Goal: Navigation & Orientation: Find specific page/section

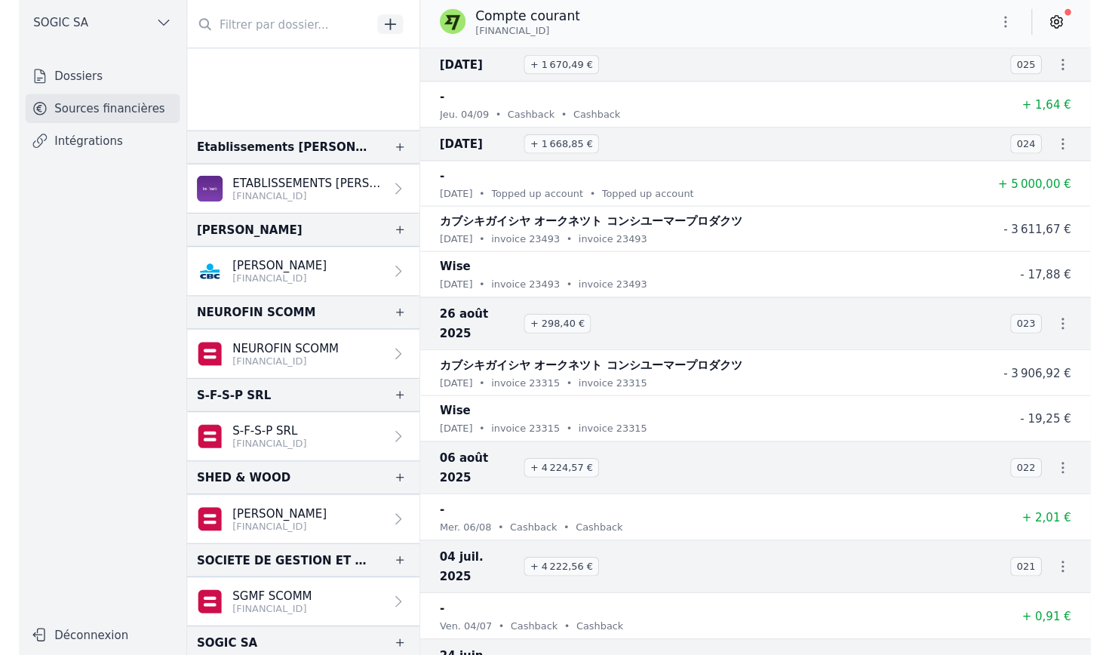
scroll to position [171, 0]
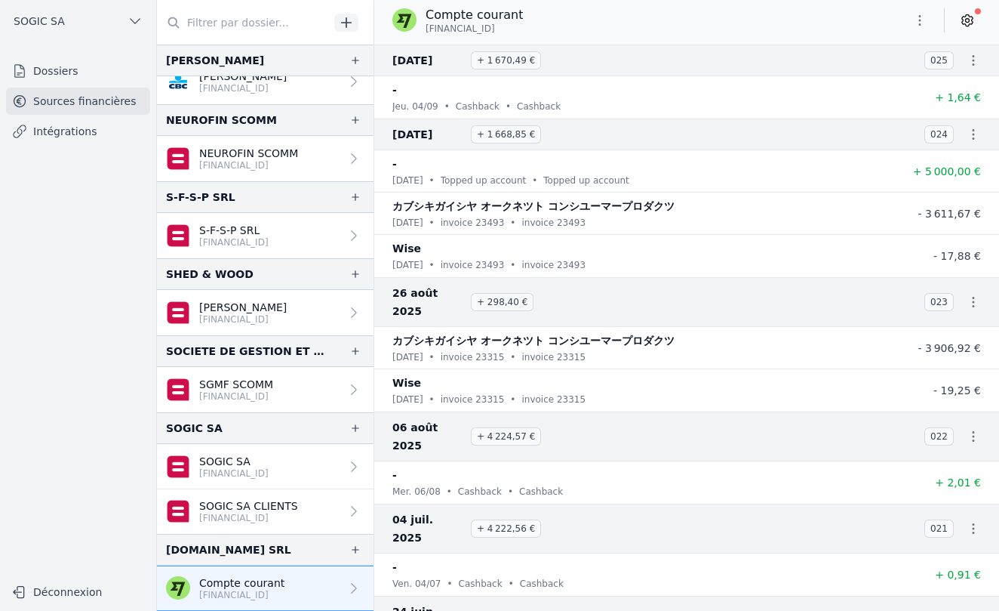
click at [77, 103] on link "Sources financières" at bounding box center [78, 101] width 144 height 27
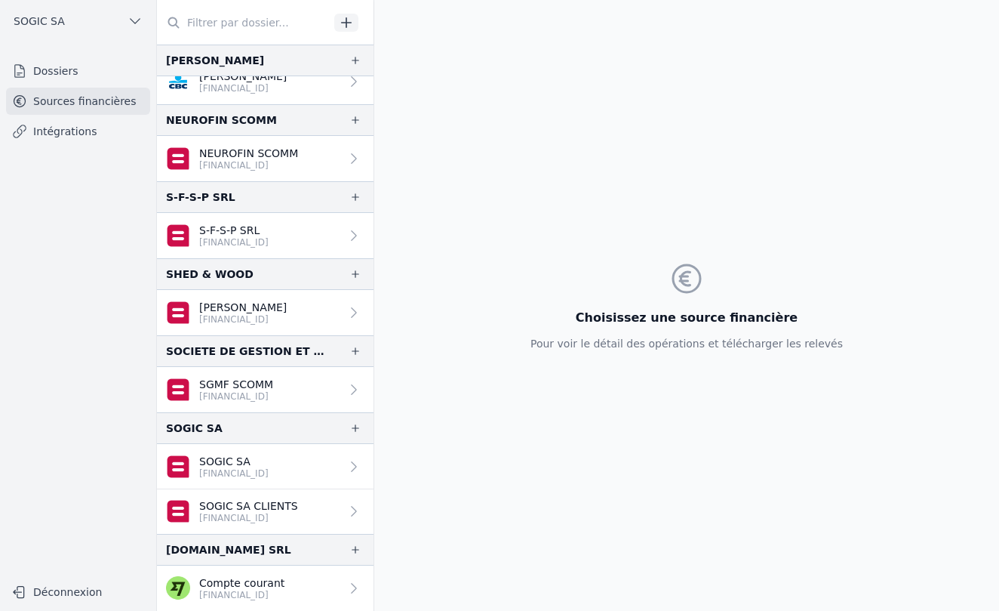
click at [65, 75] on link "Dossiers" at bounding box center [78, 70] width 144 height 27
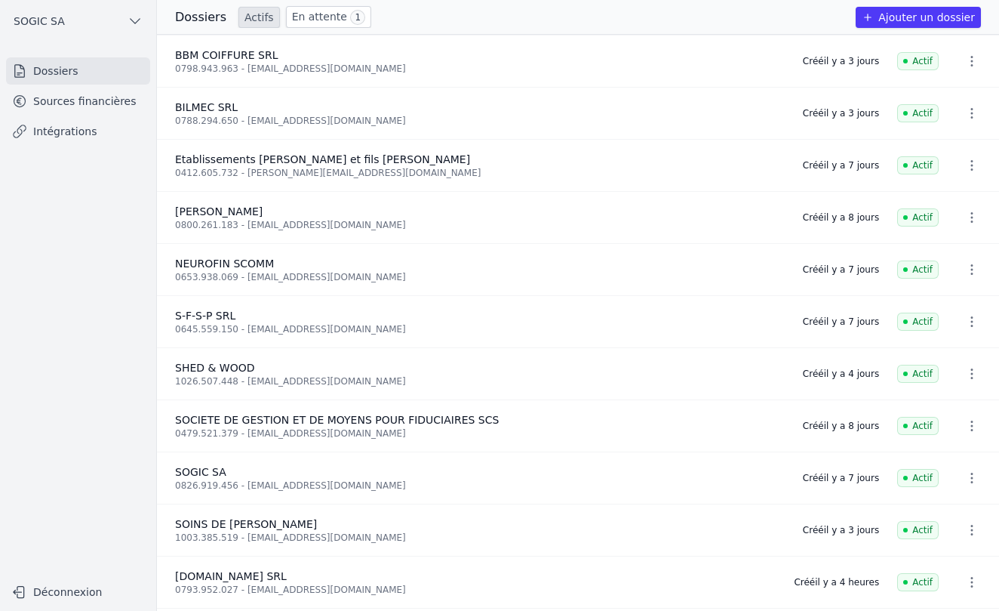
click at [63, 101] on link "Sources financières" at bounding box center [78, 101] width 144 height 27
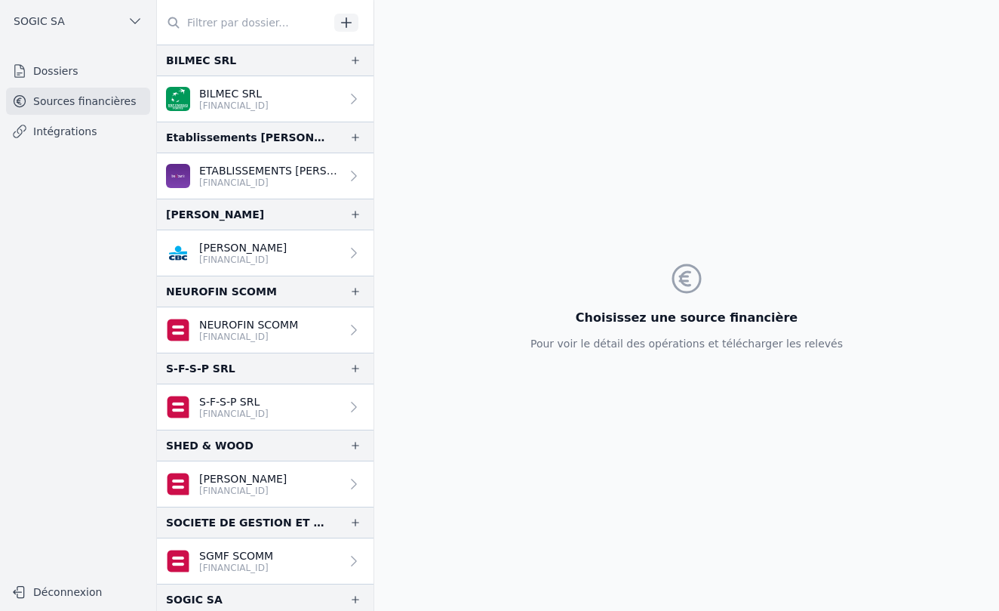
click at [53, 134] on link "Intégrations" at bounding box center [78, 131] width 144 height 27
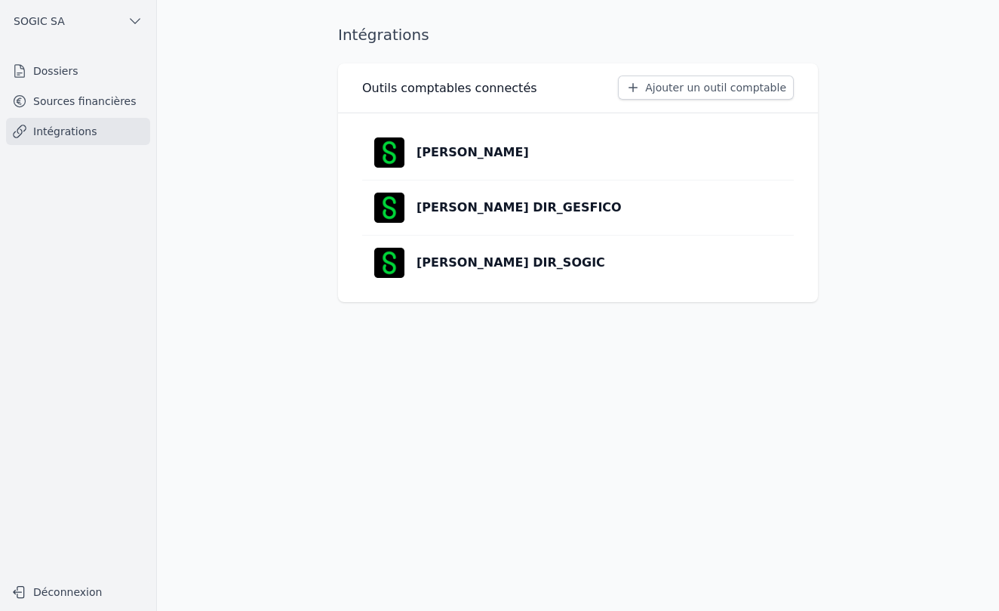
click at [60, 103] on link "Sources financières" at bounding box center [78, 101] width 144 height 27
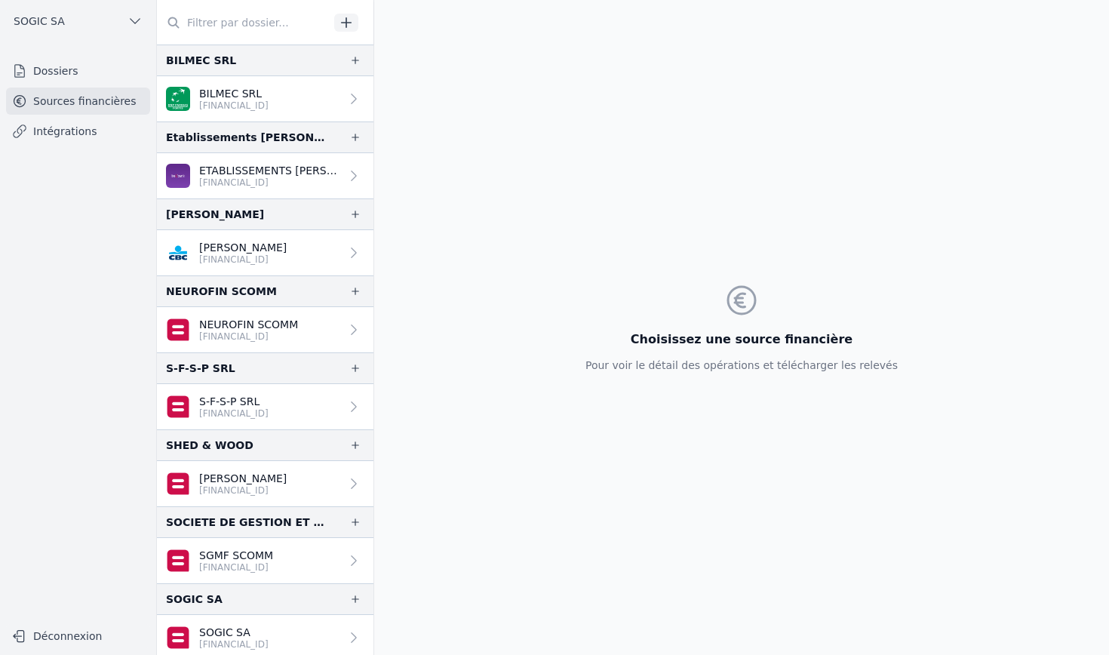
click at [75, 75] on link "Dossiers" at bounding box center [78, 70] width 144 height 27
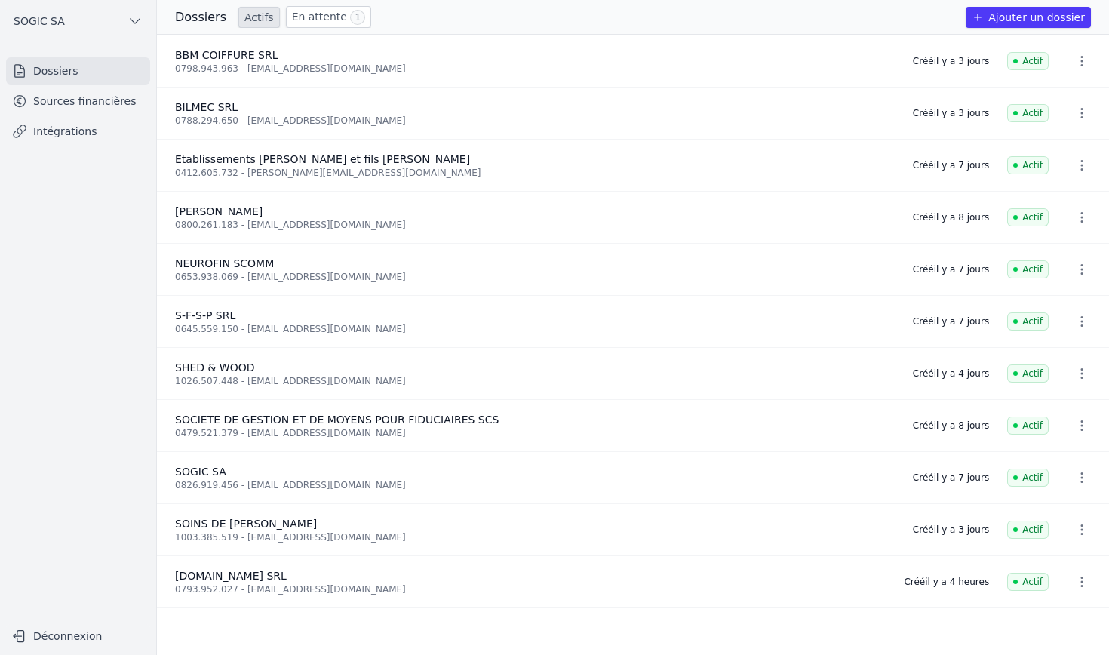
click at [309, 21] on link "En attente 1" at bounding box center [328, 17] width 85 height 22
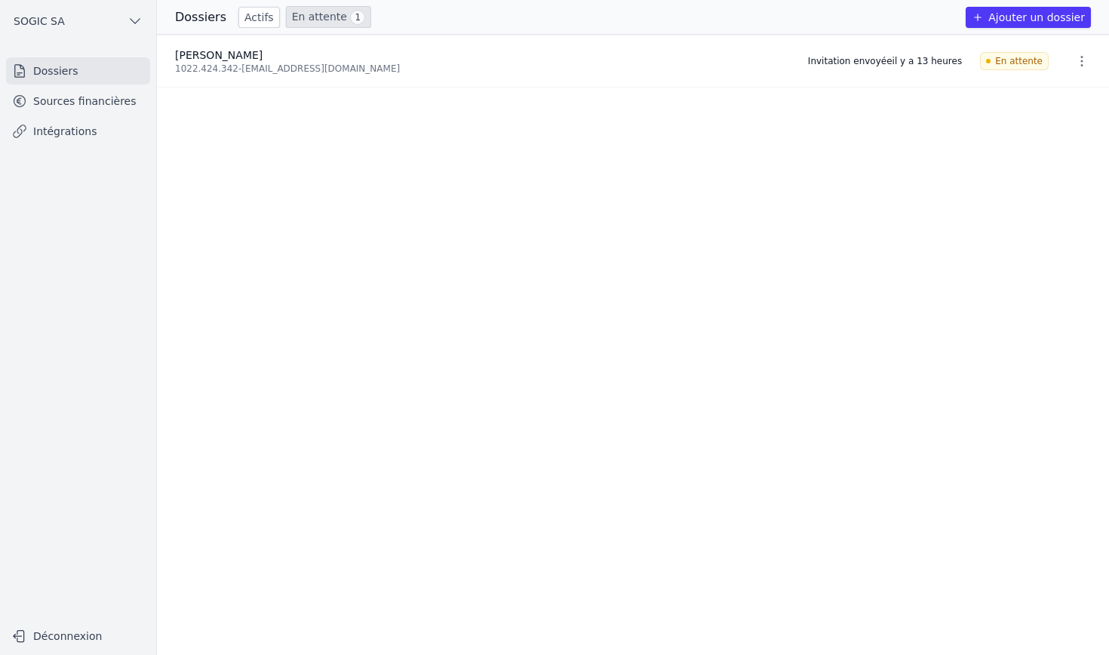
click at [259, 22] on link "Actifs" at bounding box center [259, 17] width 42 height 21
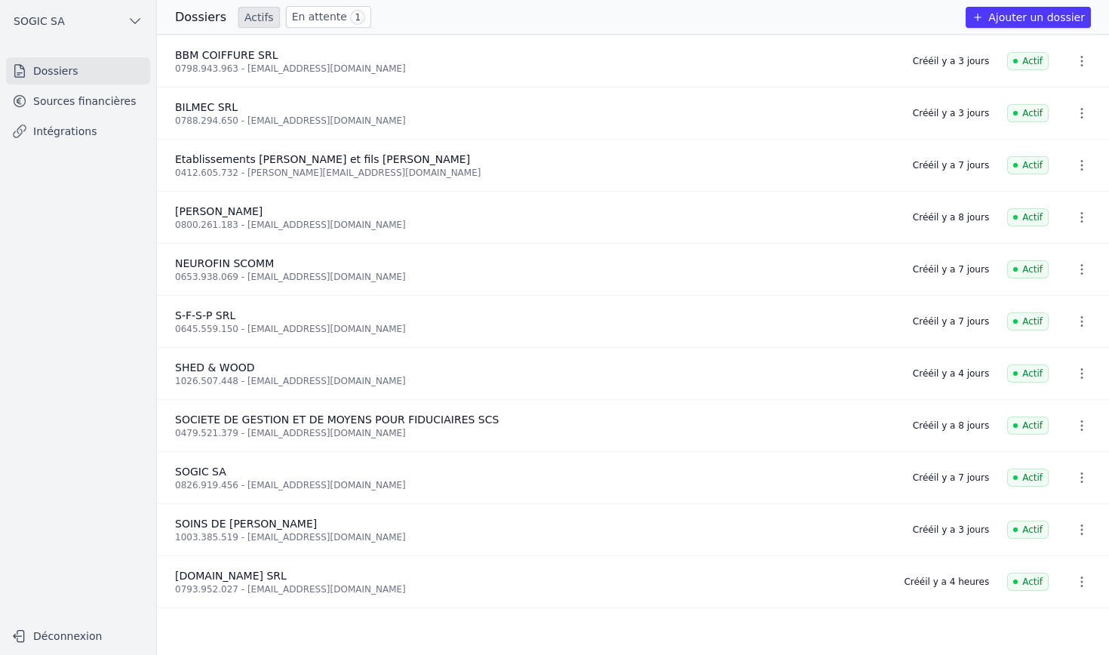
click at [65, 100] on link "Sources financières" at bounding box center [78, 101] width 144 height 27
